Goal: Transaction & Acquisition: Obtain resource

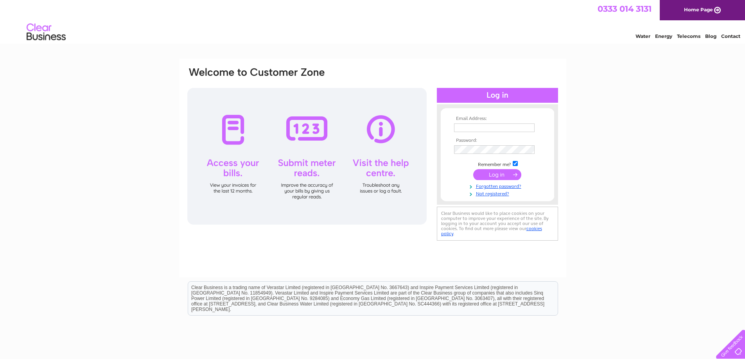
click at [507, 129] on input "text" at bounding box center [494, 128] width 81 height 9
type input "[EMAIL_ADDRESS][DOMAIN_NAME]"
click at [490, 176] on input "submit" at bounding box center [497, 175] width 48 height 11
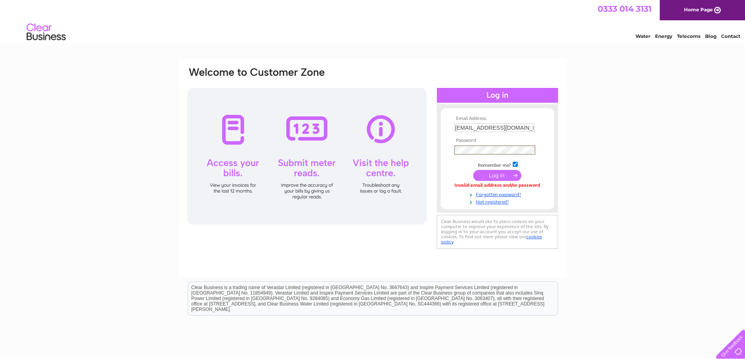
click at [473, 170] on input "submit" at bounding box center [497, 175] width 48 height 11
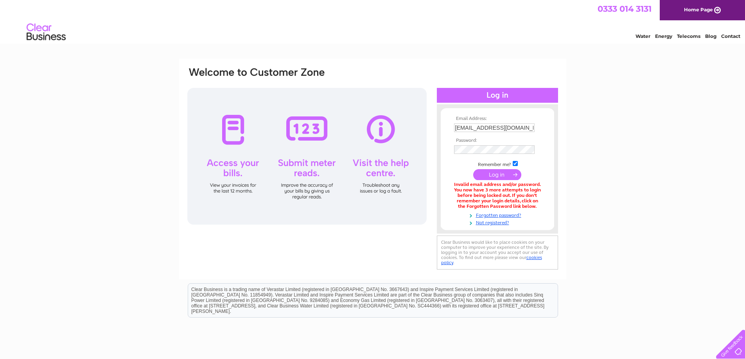
click at [487, 177] on input "submit" at bounding box center [497, 174] width 48 height 11
drag, startPoint x: 478, startPoint y: 127, endPoint x: 422, endPoint y: 132, distance: 56.2
click at [422, 131] on div "Email Address: accounts@beehivejoinery.co.uk Password:" at bounding box center [373, 169] width 372 height 206
type input "info@beehivejoinery.co.uk"
click at [473, 170] on input "submit" at bounding box center [497, 175] width 48 height 11
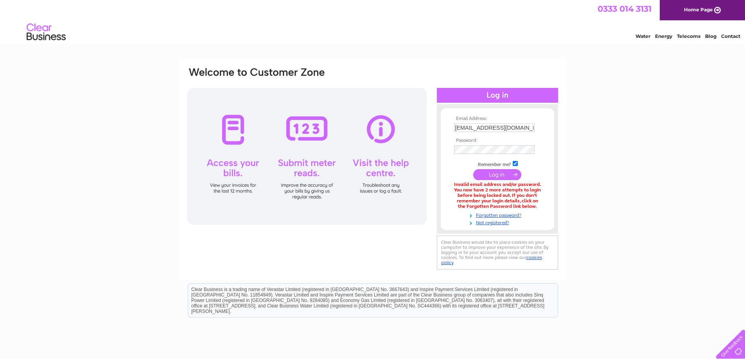
click at [487, 172] on input "submit" at bounding box center [497, 174] width 48 height 11
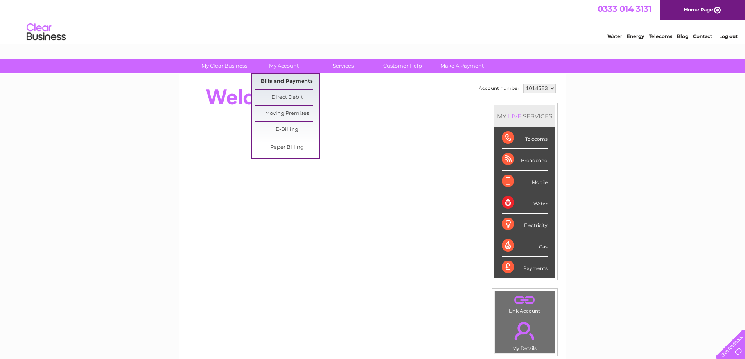
click at [283, 80] on link "Bills and Payments" at bounding box center [287, 82] width 65 height 16
click at [288, 77] on link "Bills and Payments" at bounding box center [287, 82] width 65 height 16
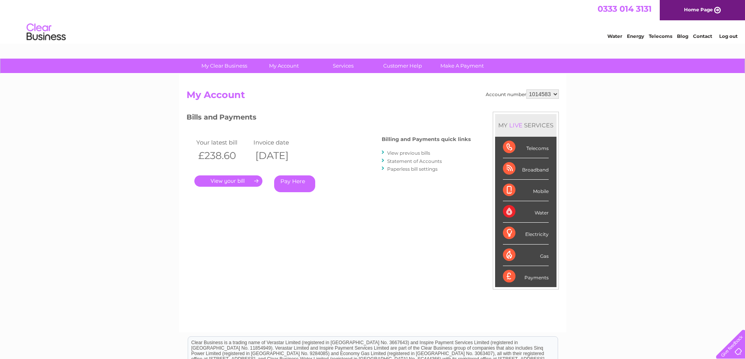
click at [734, 39] on link "Log out" at bounding box center [728, 36] width 18 height 6
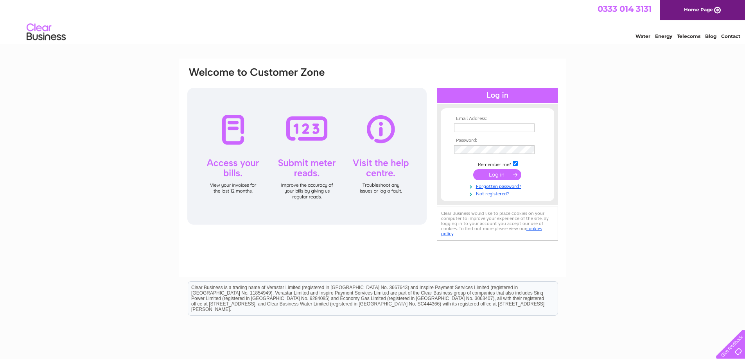
click at [515, 124] on input "text" at bounding box center [494, 128] width 81 height 9
type input "accounts@beehivejoinery.co.uk"
click at [463, 146] on td at bounding box center [497, 150] width 91 height 13
click at [487, 177] on input "submit" at bounding box center [497, 174] width 48 height 11
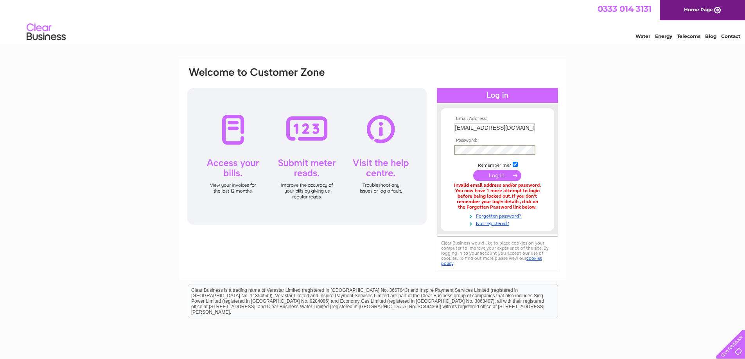
click at [484, 173] on input "submit" at bounding box center [497, 175] width 48 height 11
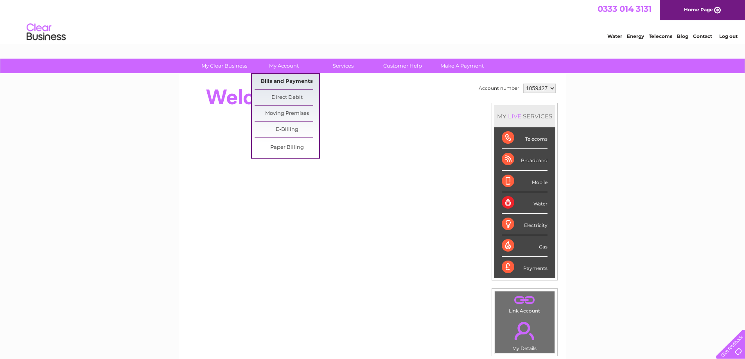
click at [283, 83] on link "Bills and Payments" at bounding box center [287, 82] width 65 height 16
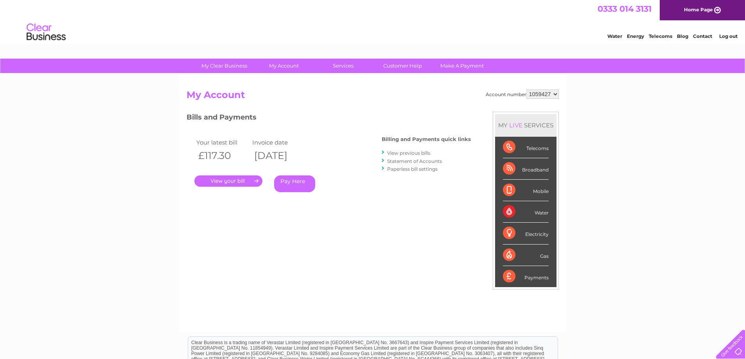
click at [224, 184] on link "." at bounding box center [228, 181] width 68 height 11
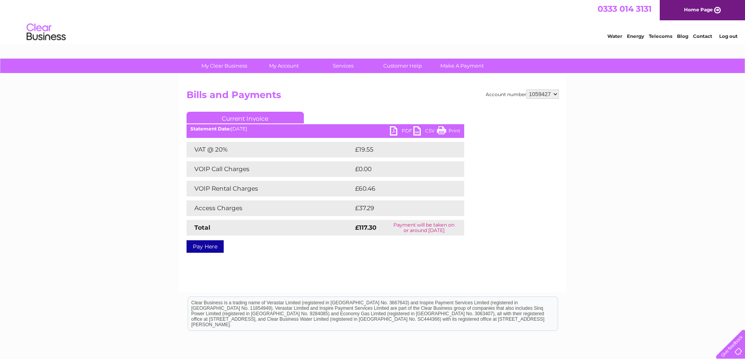
click at [394, 128] on link "PDF" at bounding box center [401, 131] width 23 height 11
click at [730, 33] on link "Log out" at bounding box center [728, 36] width 18 height 6
